Goal: Task Accomplishment & Management: Manage account settings

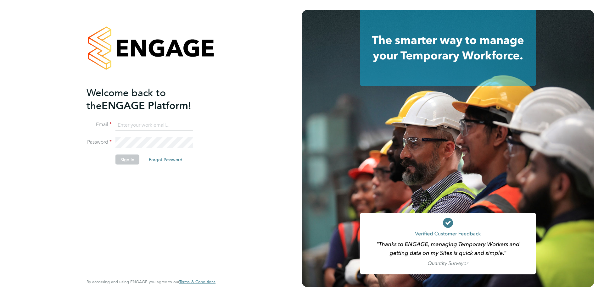
drag, startPoint x: 171, startPoint y: 118, endPoint x: 172, endPoint y: 124, distance: 5.7
click at [171, 119] on ng-template "Welcome back to the ENGAGE Platform! Email Password Sign In Forgot Password" at bounding box center [148, 128] width 123 height 85
click at [172, 125] on input at bounding box center [154, 125] width 78 height 11
type input "michelle.suchley@berryrecruitment.co.uk"
click at [118, 160] on button "Sign In" at bounding box center [127, 160] width 24 height 10
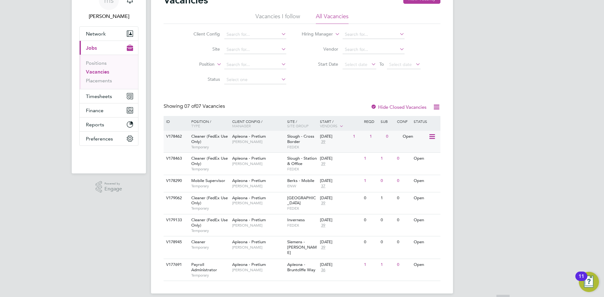
scroll to position [35, 0]
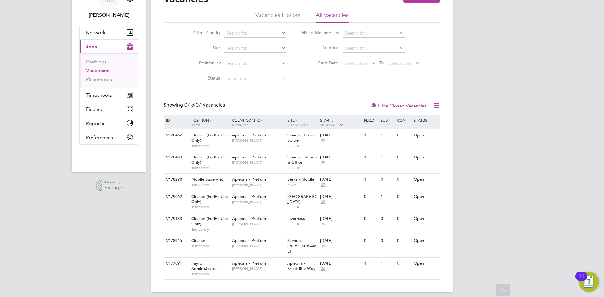
click at [376, 105] on div at bounding box center [374, 106] width 6 height 6
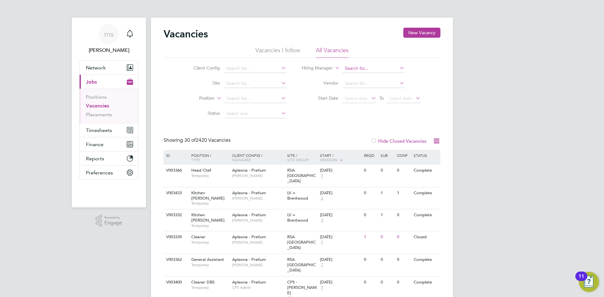
click at [358, 68] on input at bounding box center [374, 68] width 62 height 9
click at [270, 71] on input at bounding box center [255, 68] width 62 height 9
click at [361, 71] on input at bounding box center [374, 68] width 62 height 9
type input "tracy"
click at [256, 84] on input at bounding box center [255, 83] width 62 height 9
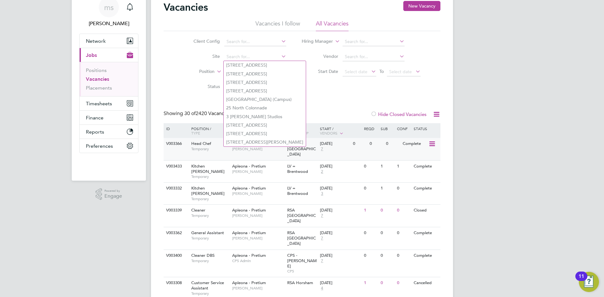
scroll to position [63, 0]
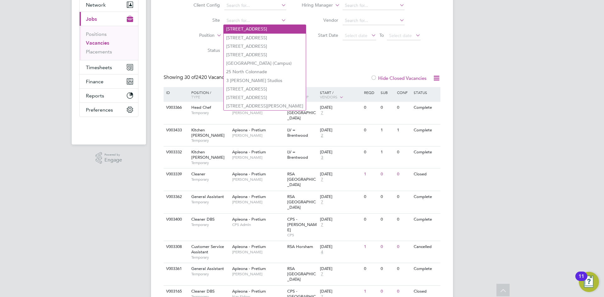
click at [264, 28] on li "127 Kensington High Street" at bounding box center [265, 29] width 82 height 8
type input "127 Kensington High Street"
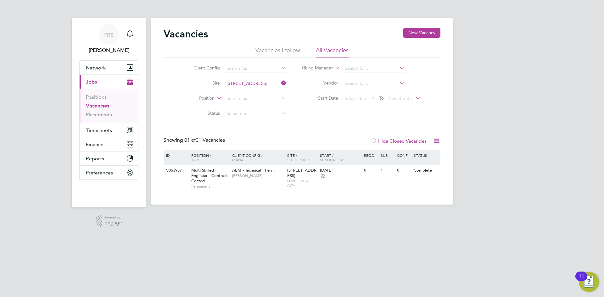
click at [280, 86] on icon at bounding box center [280, 83] width 0 height 9
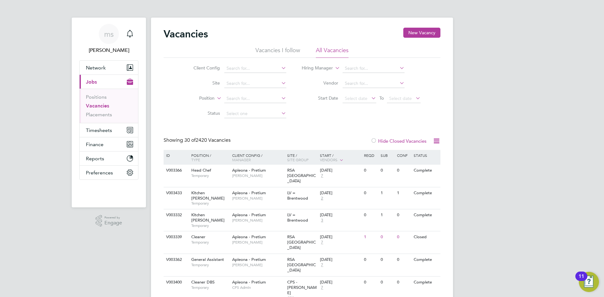
click at [216, 99] on icon at bounding box center [216, 97] width 0 height 6
click at [228, 99] on input at bounding box center [255, 98] width 62 height 9
click at [113, 62] on button "Network" at bounding box center [109, 68] width 59 height 14
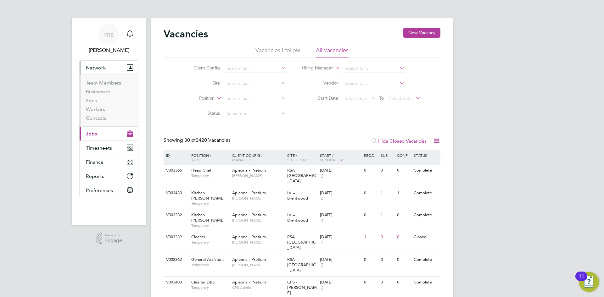
click at [94, 133] on span "Jobs" at bounding box center [91, 134] width 11 height 6
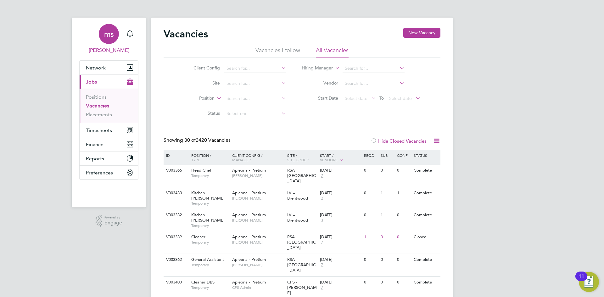
click at [107, 33] on span "ms" at bounding box center [109, 34] width 10 height 8
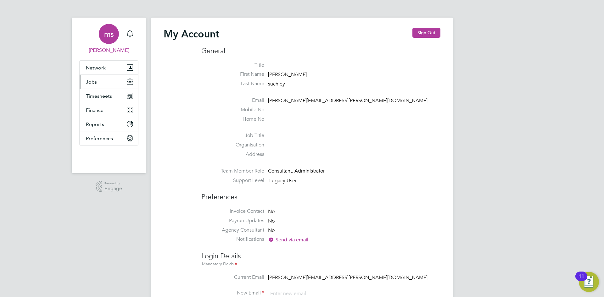
click at [110, 85] on button "Jobs" at bounding box center [109, 82] width 59 height 14
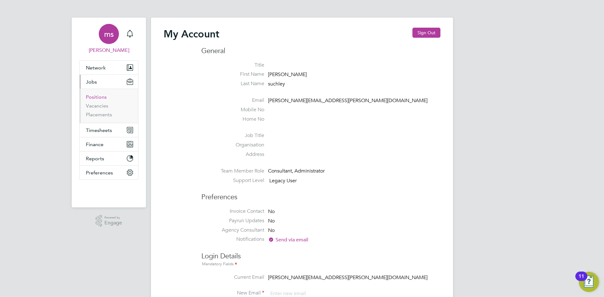
click at [101, 95] on link "Positions" at bounding box center [96, 97] width 21 height 6
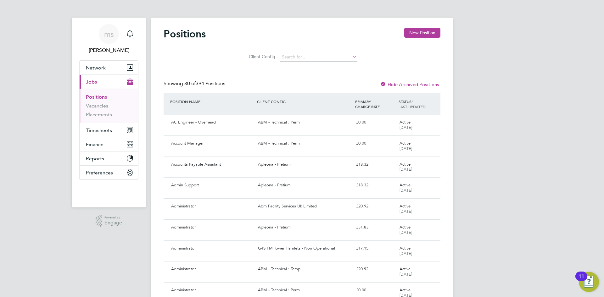
click at [104, 109] on li "Vacancies" at bounding box center [109, 107] width 47 height 9
click at [101, 112] on link "Placements" at bounding box center [99, 115] width 26 height 6
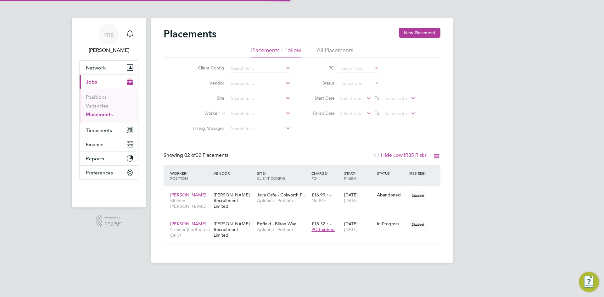
scroll to position [6, 30]
click at [431, 220] on icon at bounding box center [432, 224] width 6 height 8
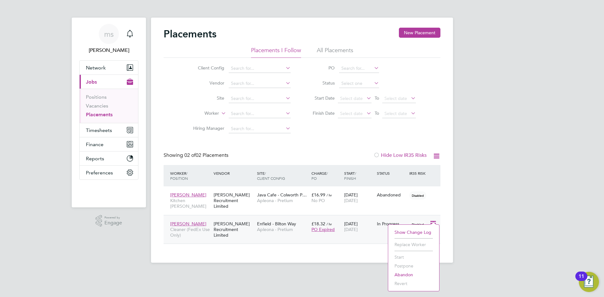
click at [182, 221] on span "[PERSON_NAME]" at bounding box center [188, 224] width 36 height 6
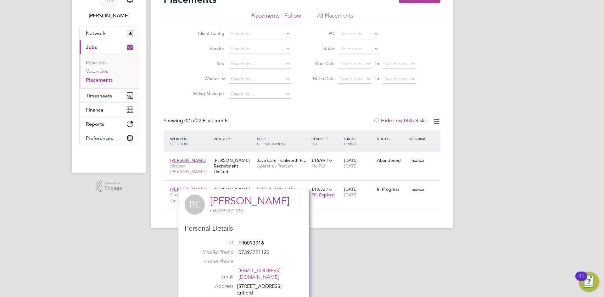
scroll to position [63, 0]
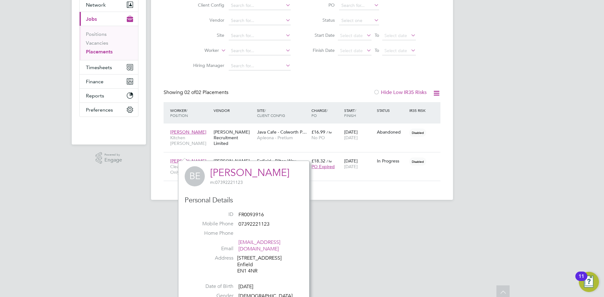
click at [412, 193] on div "Placements New Placement Placements I Follow All Placements Client Config Vendo…" at bounding box center [302, 77] width 302 height 245
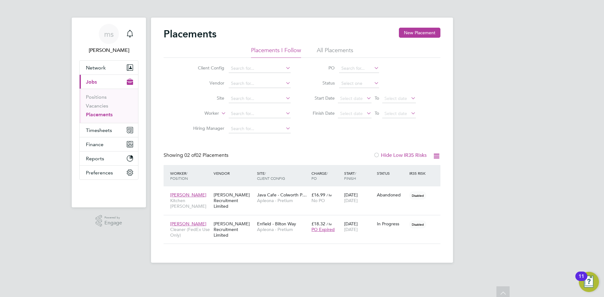
scroll to position [0, 0]
click at [250, 219] on div "[PERSON_NAME] Recruitment Limited" at bounding box center [233, 230] width 43 height 24
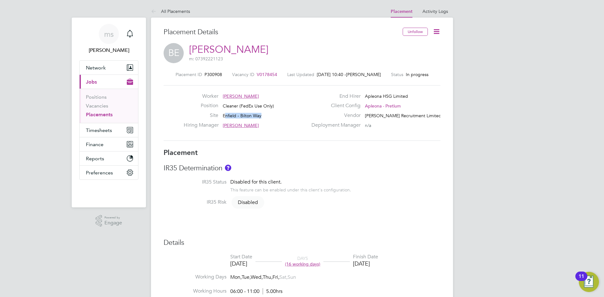
drag, startPoint x: 233, startPoint y: 114, endPoint x: 274, endPoint y: 116, distance: 40.7
click at [274, 116] on div "Site [GEOGRAPHIC_DATA]" at bounding box center [246, 117] width 124 height 10
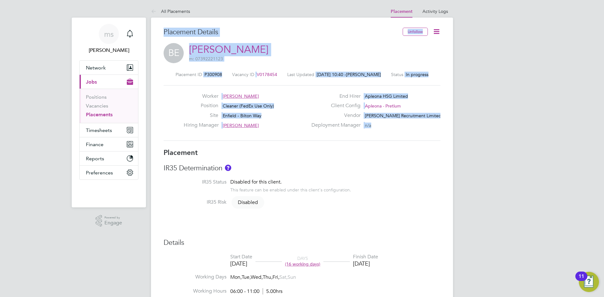
drag, startPoint x: 162, startPoint y: 31, endPoint x: 398, endPoint y: 131, distance: 255.9
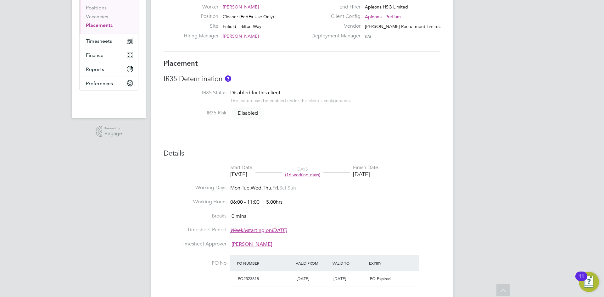
scroll to position [157, 0]
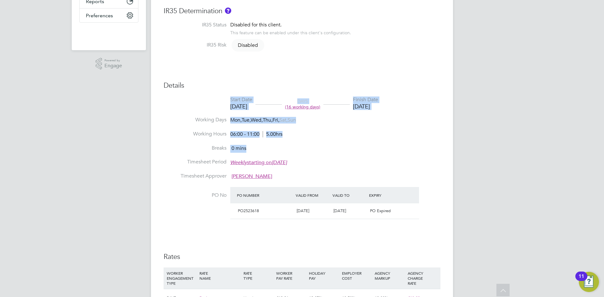
drag, startPoint x: 256, startPoint y: 149, endPoint x: 209, endPoint y: 110, distance: 61.2
click at [209, 110] on ul "Start Date [DATE] DAYS (16 working days) Finish Date [DATE] Working Days Mon, T…" at bounding box center [302, 162] width 277 height 131
click at [244, 126] on li "Working Days Mon, Tue, Wed, Thu, Fri, Sat, Sun" at bounding box center [302, 124] width 277 height 14
drag, startPoint x: 230, startPoint y: 121, endPoint x: 283, endPoint y: 122, distance: 52.9
click at [283, 122] on span "Mon, Tue, Wed, Thu, Fri, Sat, Sun" at bounding box center [263, 120] width 66 height 7
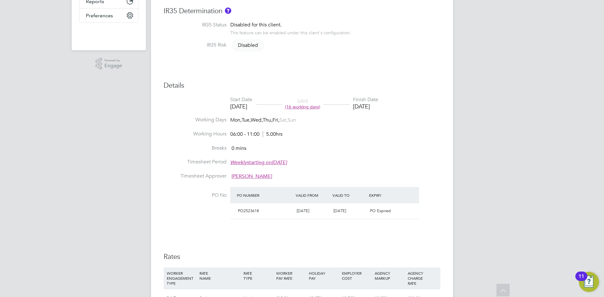
click at [279, 122] on span "Fri," at bounding box center [275, 120] width 7 height 6
drag, startPoint x: 285, startPoint y: 122, endPoint x: 235, endPoint y: 118, distance: 50.5
click at [235, 118] on span "Mon, Tue, Wed, Thu, Fri, Sat, Sun" at bounding box center [263, 120] width 66 height 7
click at [238, 120] on span "Mon," at bounding box center [235, 120] width 11 height 6
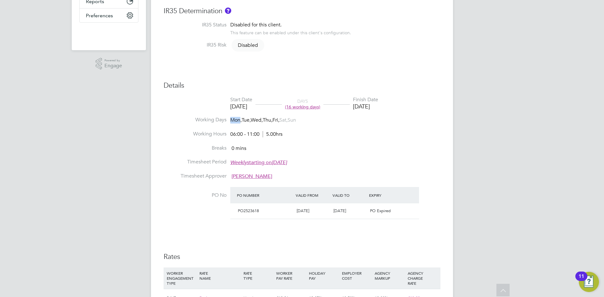
click at [238, 120] on span "Mon," at bounding box center [235, 120] width 11 height 6
click at [240, 122] on span "Mon," at bounding box center [235, 120] width 11 height 6
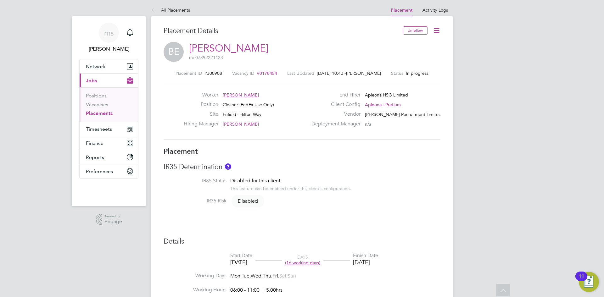
scroll to position [0, 0]
click at [382, 105] on span "Apleona - Pretium" at bounding box center [383, 106] width 36 height 6
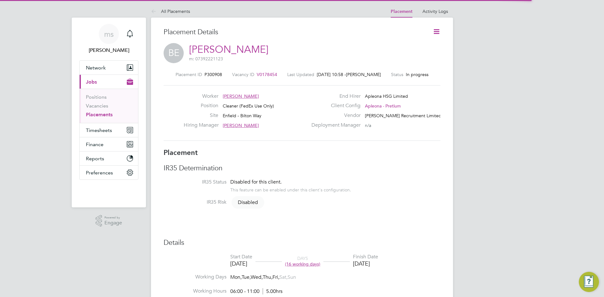
scroll to position [10, 124]
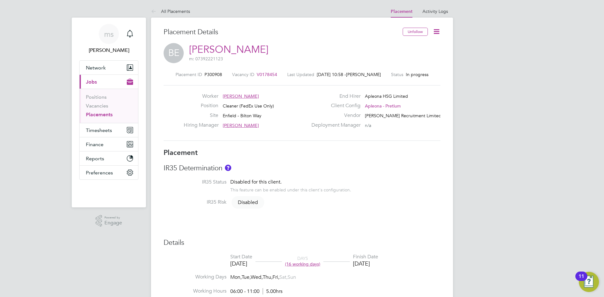
click at [436, 31] on icon at bounding box center [437, 32] width 8 height 8
